Goal: Navigation & Orientation: Understand site structure

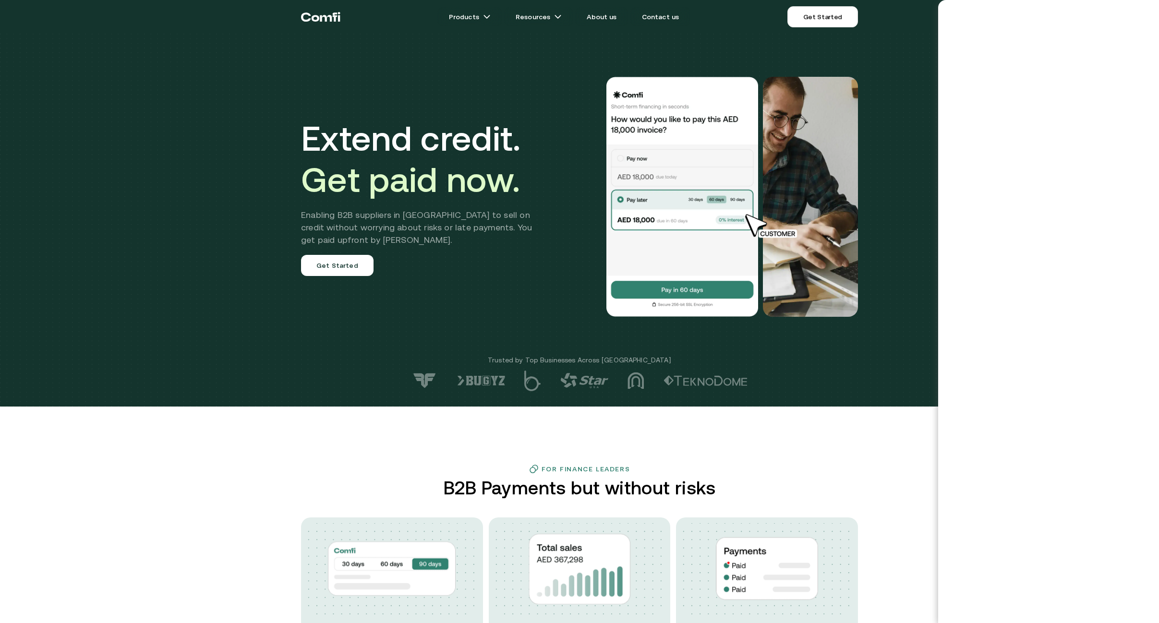
click at [883, 373] on div at bounding box center [579, 381] width 1159 height 21
